Goal: Navigation & Orientation: Locate item on page

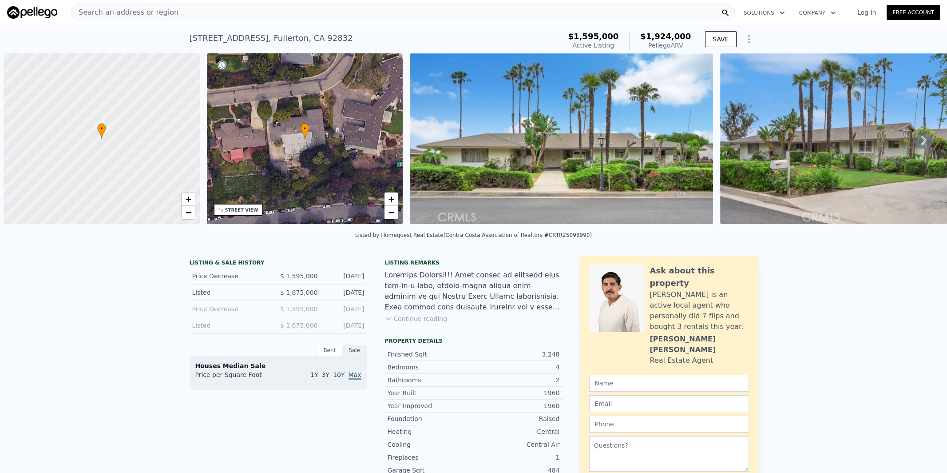
scroll to position [0, 4]
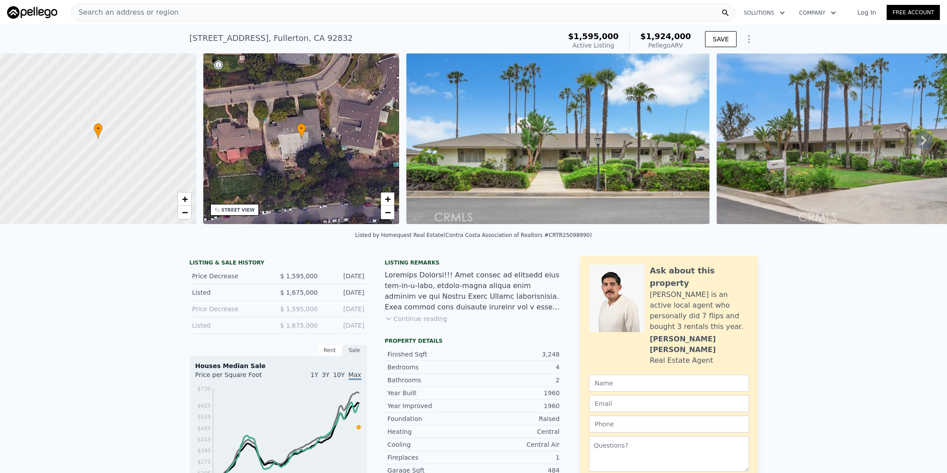
click at [923, 136] on icon at bounding box center [924, 140] width 18 height 18
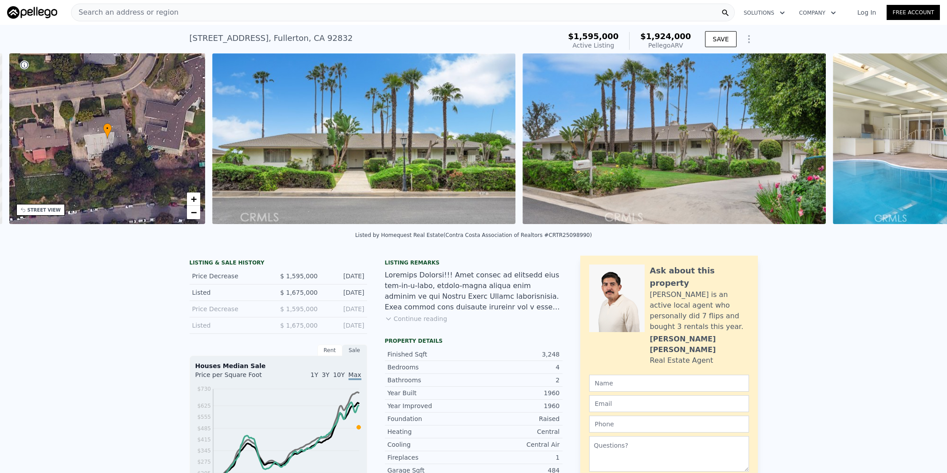
scroll to position [0, 207]
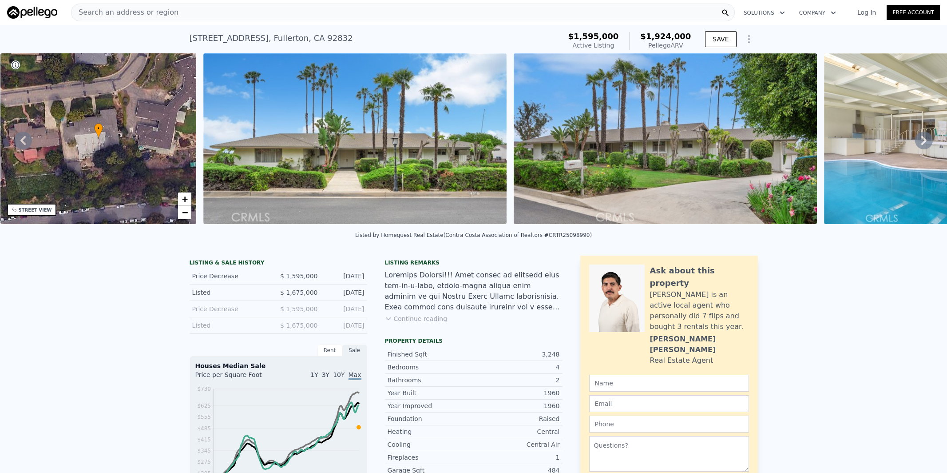
click at [26, 143] on icon at bounding box center [23, 140] width 18 height 18
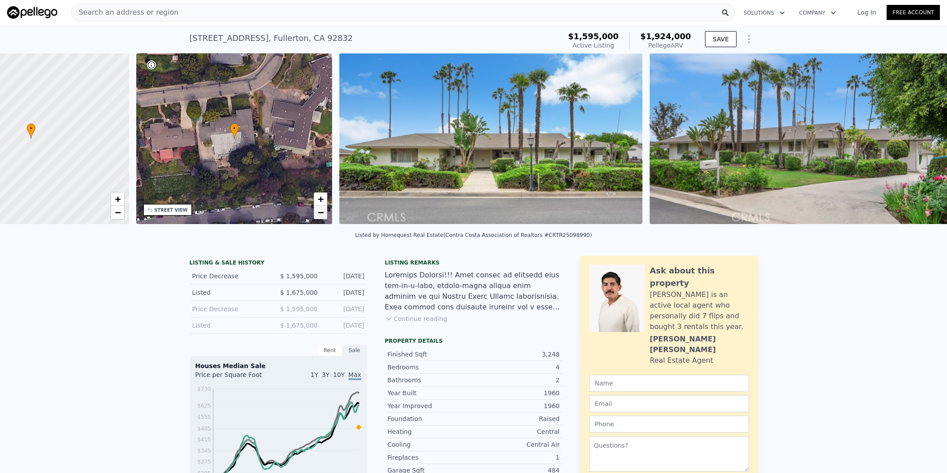
scroll to position [0, 4]
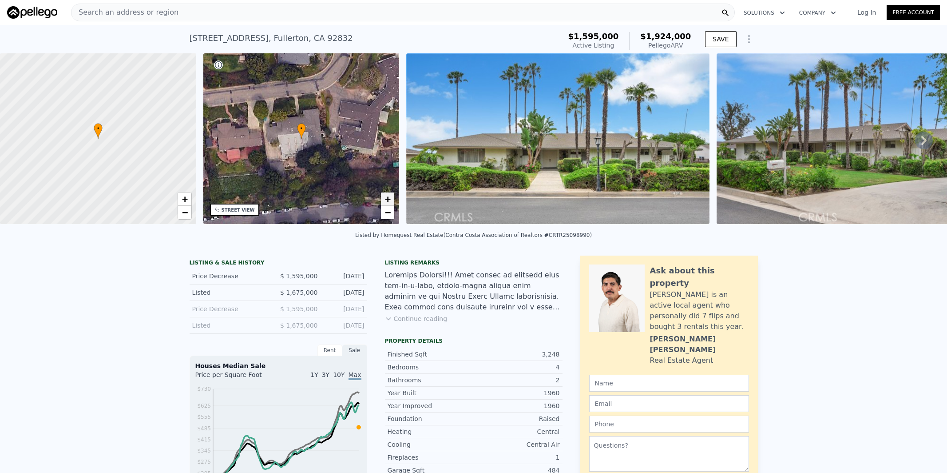
click at [390, 194] on span "+" at bounding box center [388, 198] width 6 height 11
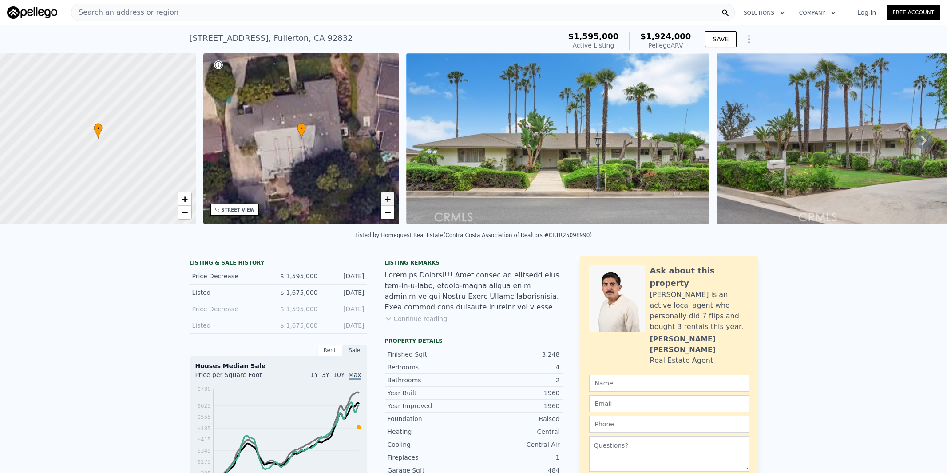
click at [390, 194] on span "+" at bounding box center [388, 198] width 6 height 11
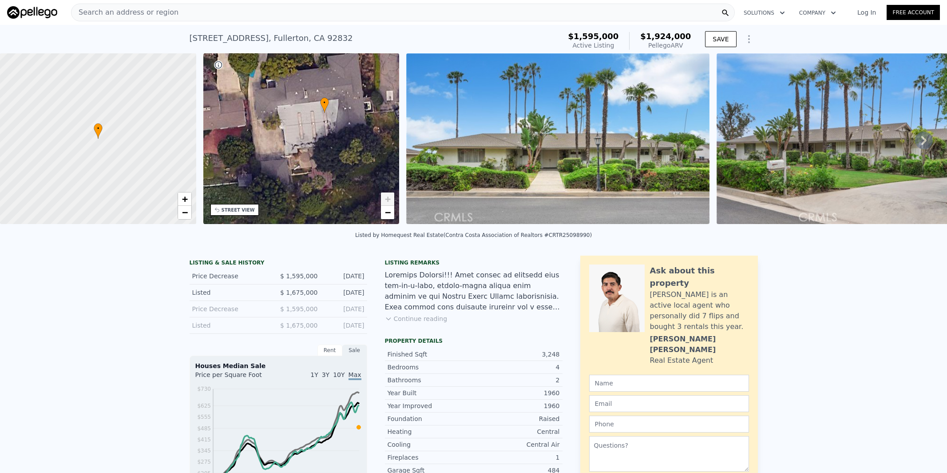
drag, startPoint x: 284, startPoint y: 168, endPoint x: 310, endPoint y: 137, distance: 40.0
click at [310, 137] on div "• + −" at bounding box center [301, 138] width 196 height 171
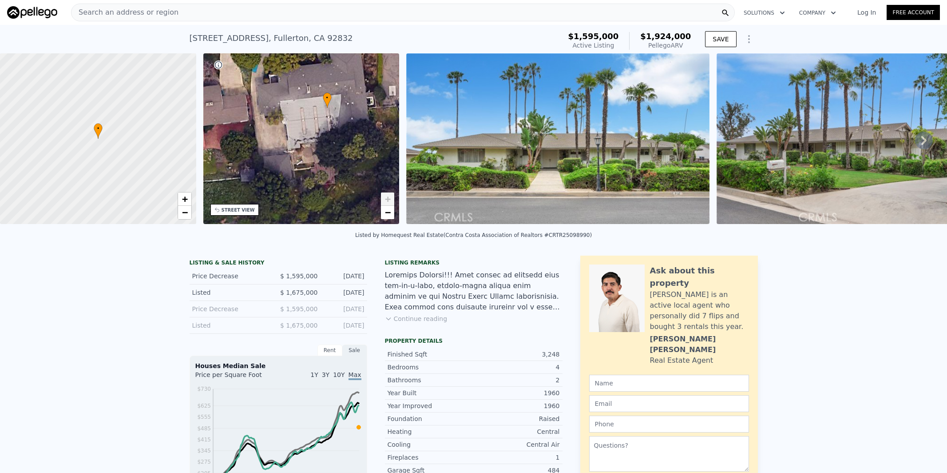
click at [383, 195] on link "+" at bounding box center [387, 198] width 13 height 13
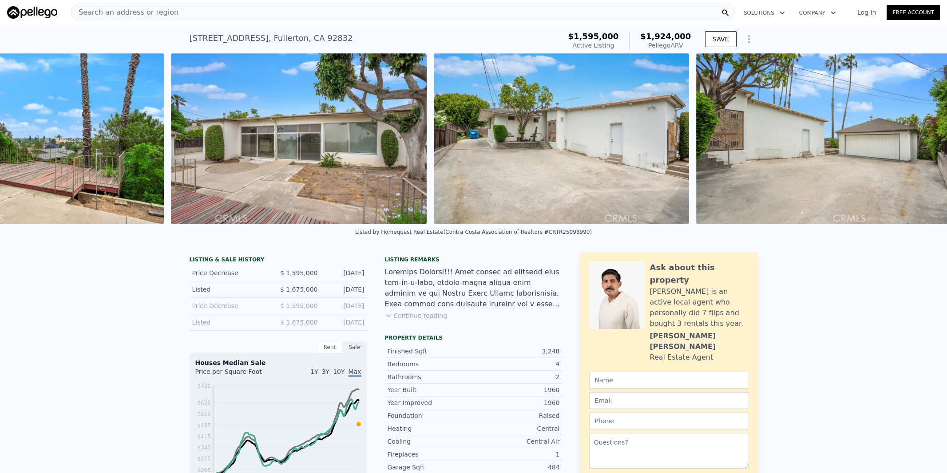
scroll to position [0, 7961]
